Goal: Task Accomplishment & Management: Use online tool/utility

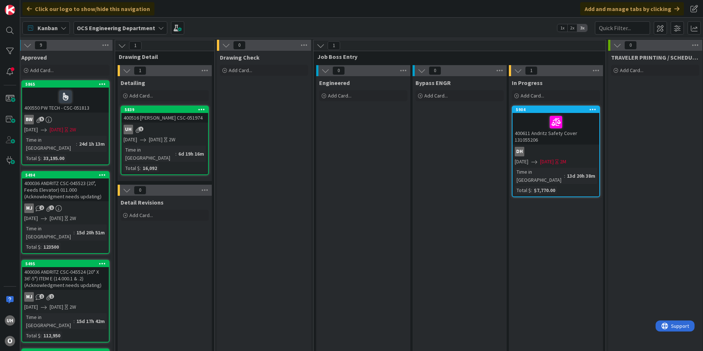
drag, startPoint x: 355, startPoint y: 346, endPoint x: 36, endPoint y: 4, distance: 468.0
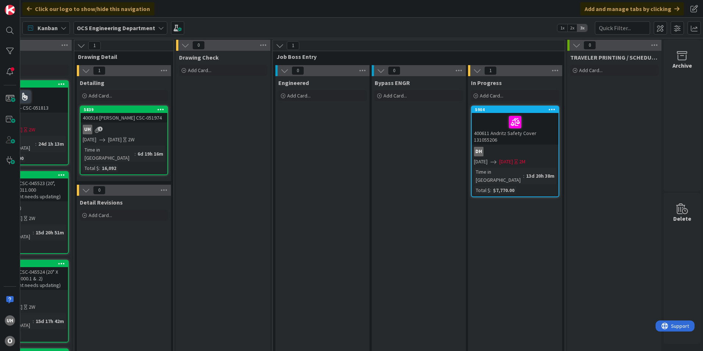
click at [114, 117] on div "400516 [PERSON_NAME] CSC-051974" at bounding box center [124, 118] width 87 height 10
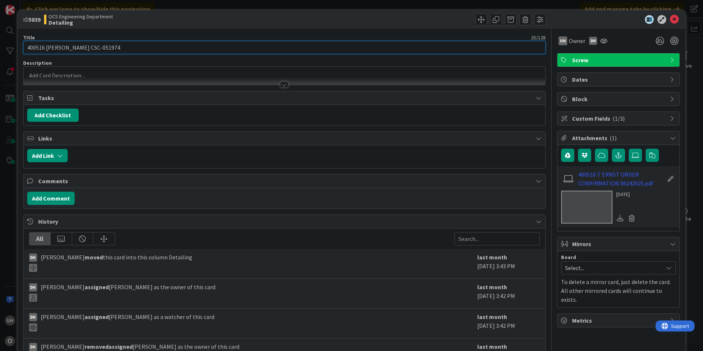
drag, startPoint x: 69, startPoint y: 47, endPoint x: 96, endPoint y: 49, distance: 27.3
click at [96, 49] on input "400516 [PERSON_NAME] CSC-051974" at bounding box center [284, 47] width 523 height 13
